Goal: Use online tool/utility: Utilize a website feature to perform a specific function

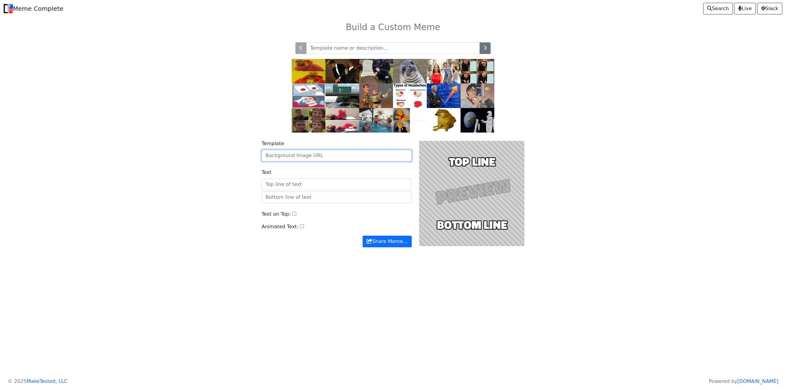
paste input "[URL][DOMAIN_NAME]"
type input "[URL][DOMAIN_NAME]"
click at [336, 233] on div "Animated Text:" at bounding box center [336, 229] width 150 height 13
click at [328, 185] on input "Text" at bounding box center [336, 185] width 150 height 12
click at [477, 186] on div at bounding box center [471, 193] width 113 height 107
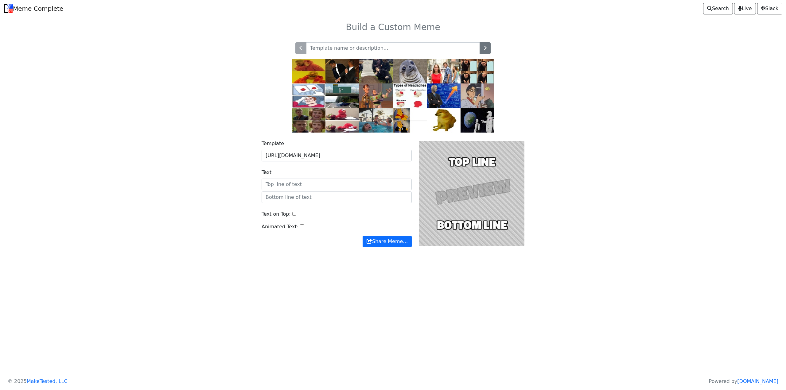
click at [462, 163] on div at bounding box center [471, 193] width 113 height 107
click at [353, 43] on input "text" at bounding box center [393, 48] width 174 height 12
click at [481, 45] on button "button" at bounding box center [484, 48] width 11 height 12
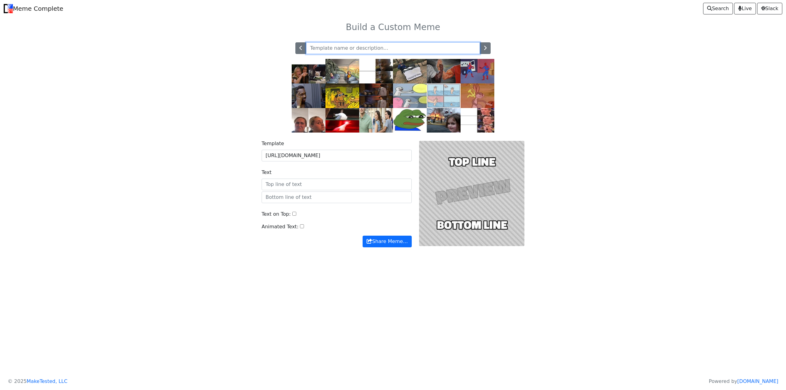
click at [428, 51] on input "text" at bounding box center [393, 48] width 174 height 12
paste input "https://imgur.com/a/pl7hArG"
type input "https://imgur.com/a/pl7hArG"
click at [268, 108] on div "https://imgur.com/a/pl7hArG" at bounding box center [392, 84] width 405 height 98
click at [338, 155] on input "https://imgur.com/a/pl7hArG" at bounding box center [336, 156] width 150 height 12
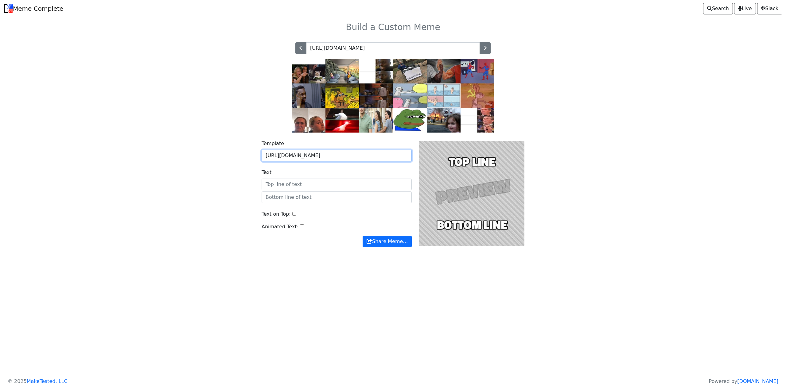
click at [362, 236] on button "Share Meme…" at bounding box center [386, 242] width 49 height 12
click at [409, 47] on input "https://imgur.com/a/pl7hArG" at bounding box center [393, 48] width 174 height 12
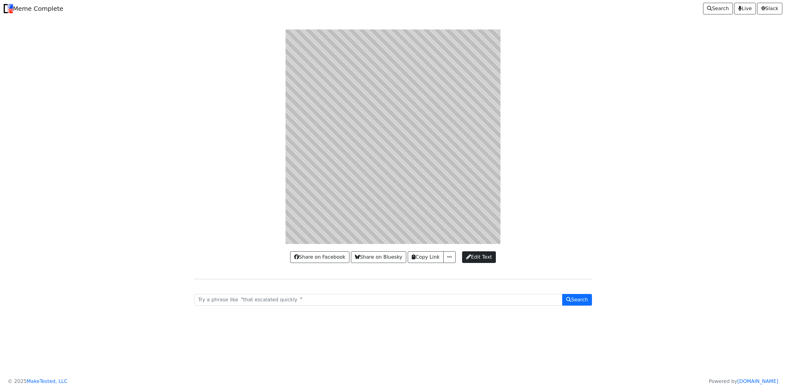
click at [190, 228] on div at bounding box center [392, 136] width 405 height 215
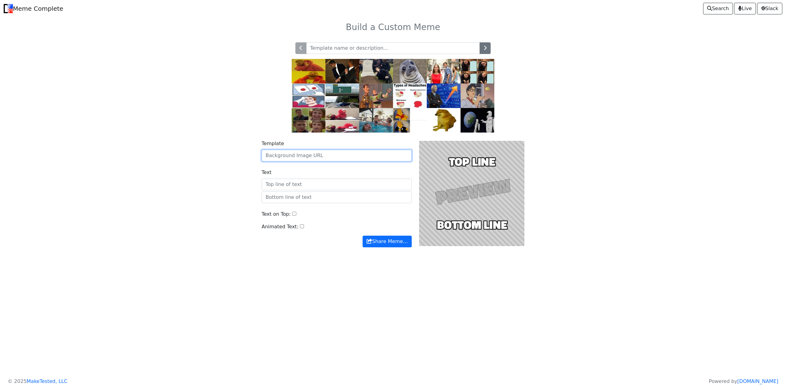
click at [290, 156] on input "Template" at bounding box center [336, 156] width 150 height 12
paste input "https://imgur.com/a/pl7hArG"
click at [294, 195] on input "text" at bounding box center [336, 198] width 150 height 12
drag, startPoint x: 334, startPoint y: 154, endPoint x: 222, endPoint y: 154, distance: 111.7
click at [217, 154] on div "Template https://imgur.com/a/pl7hArG Text Text on Top: Animated Text: Share Mem…" at bounding box center [392, 198] width 405 height 130
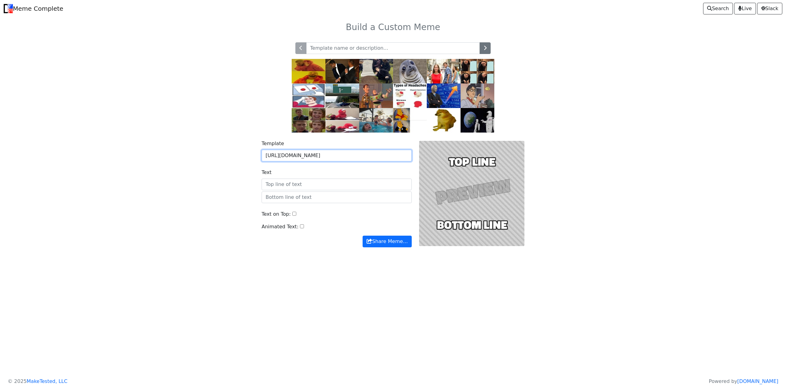
paste input "cdn.imgchest.com/files/46acq2kaw87.jpeg"
type input "https://cdn.imgchest.com/files/46acq2kaw87.jpeg"
click at [332, 276] on body "Meme Complete Search Live Slack Build a Custom Meme" at bounding box center [393, 140] width 786 height 280
click at [379, 153] on input "https://cdn.imgchest.com/files/46acq2kaw87.jpeg" at bounding box center [336, 156] width 150 height 12
click at [362, 236] on button "Share Meme…" at bounding box center [386, 242] width 49 height 12
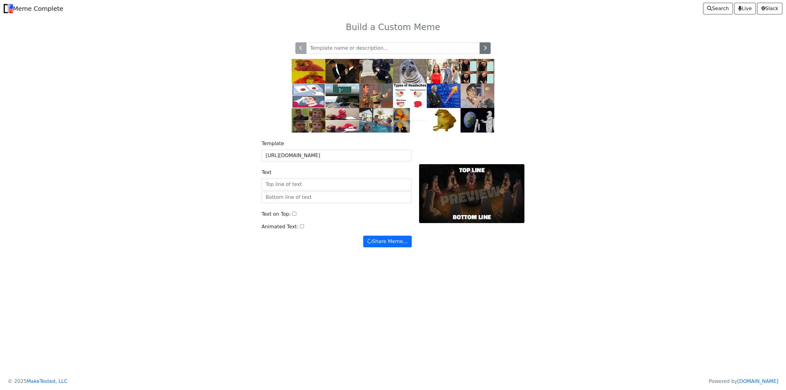
click at [290, 225] on label "Animated Text:" at bounding box center [279, 226] width 37 height 7
click at [300, 225] on input "Animated Text:" at bounding box center [302, 226] width 4 height 4
click at [325, 185] on input "Text" at bounding box center [336, 185] width 150 height 12
click at [300, 226] on input "Animated Text:" at bounding box center [302, 226] width 4 height 4
checkbox input "false"
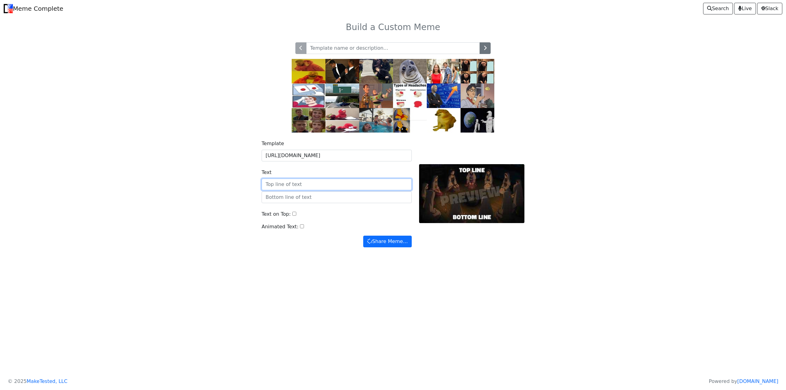
click at [282, 181] on input "Text" at bounding box center [336, 185] width 150 height 12
click at [290, 199] on input "text" at bounding box center [336, 198] width 150 height 12
click at [292, 215] on input "Text on Top:" at bounding box center [294, 214] width 4 height 4
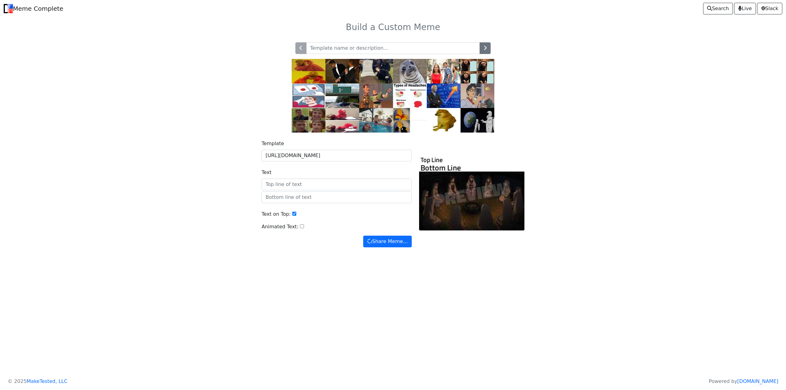
click at [292, 215] on input "Text on Top:" at bounding box center [294, 214] width 4 height 4
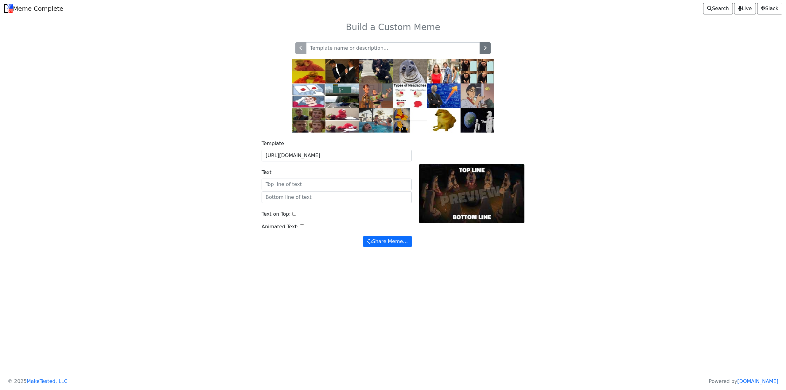
click at [292, 215] on input "Text on Top:" at bounding box center [294, 214] width 4 height 4
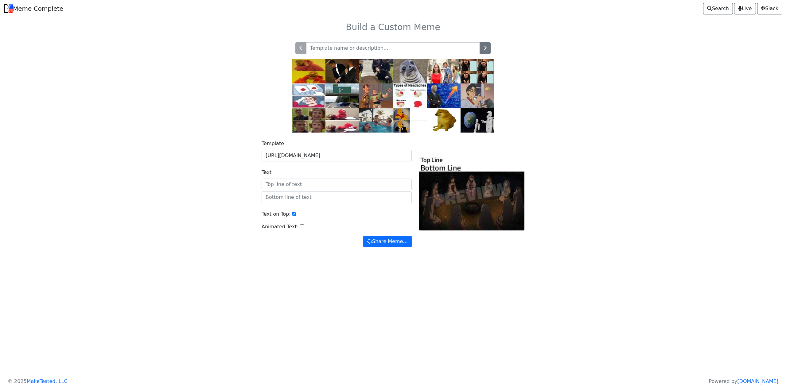
click at [292, 215] on input "Text on Top:" at bounding box center [294, 214] width 4 height 4
checkbox input "false"
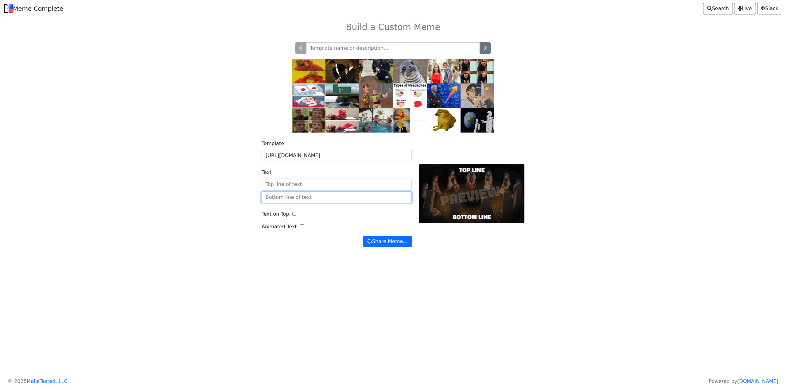
click at [286, 195] on input "text" at bounding box center [336, 198] width 150 height 12
click at [344, 197] on input "_charname has been initiated into" at bounding box center [336, 198] width 150 height 12
click at [329, 225] on div "Animated Text:" at bounding box center [336, 229] width 150 height 13
click at [351, 197] on input "_charname has been initiated into Lotvs' Coven" at bounding box center [336, 198] width 150 height 12
click at [365, 198] on input "_charname has been initiated into _usernames oven" at bounding box center [336, 198] width 150 height 12
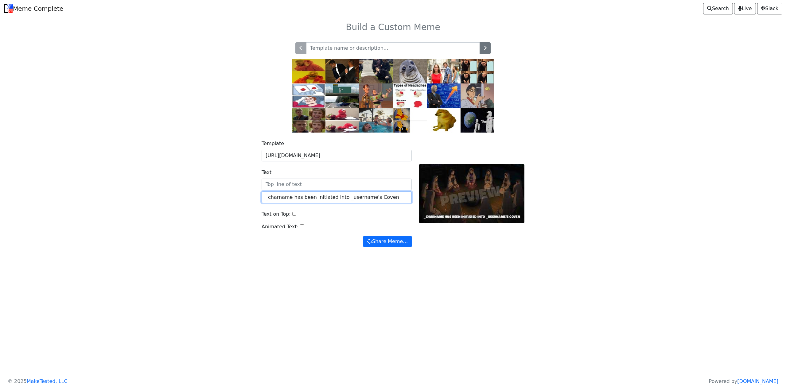
type input "_charname has been initiated into _username's Coven"
click at [459, 291] on html "Meme Complete Search Live Slack Build a Custom Meme" at bounding box center [393, 195] width 786 height 390
click at [374, 244] on button "Share Meme…" at bounding box center [387, 242] width 48 height 12
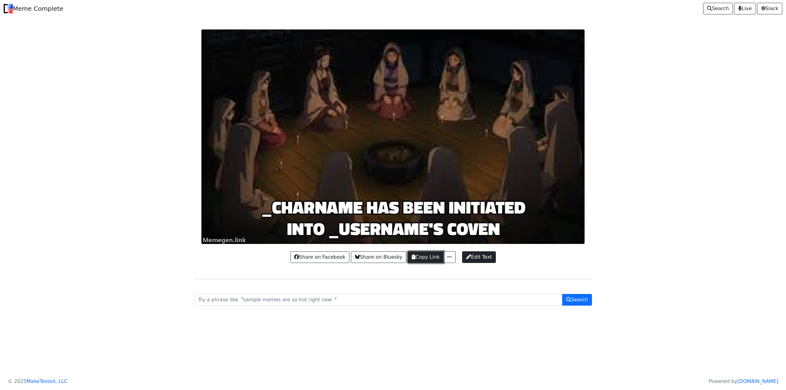
click at [423, 258] on button "Copy Link" at bounding box center [426, 257] width 36 height 12
